Goal: Information Seeking & Learning: Understand process/instructions

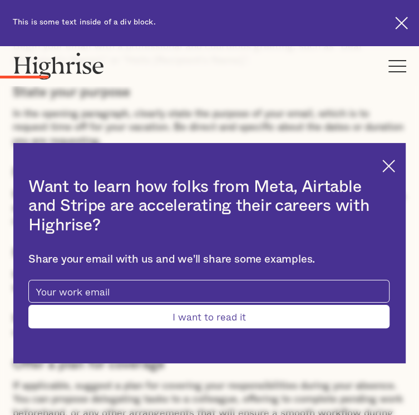
scroll to position [1022, 0]
click at [382, 167] on img at bounding box center [388, 166] width 13 height 13
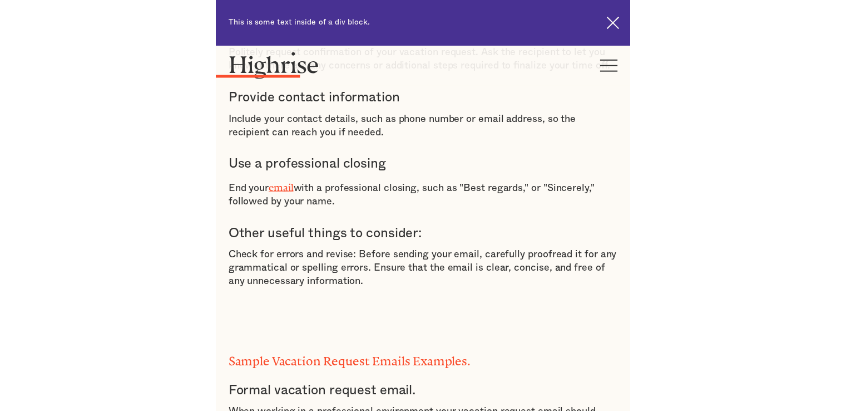
scroll to position [1530, 0]
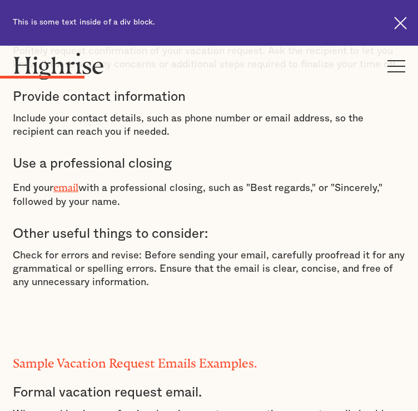
click at [244, 139] on p "Include your contact details, such as phone number or email address, so the rec…" at bounding box center [209, 125] width 393 height 27
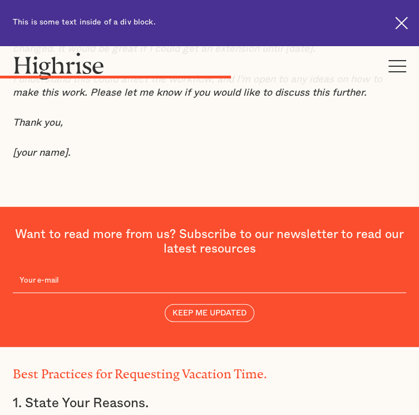
scroll to position [3561, 0]
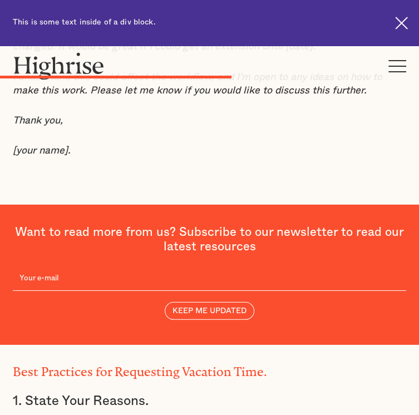
click at [166, 52] on em "Thank you for approving my vacation request. During my holiday, my plans have c…" at bounding box center [197, 39] width 368 height 23
